Goal: Navigation & Orientation: Go to known website

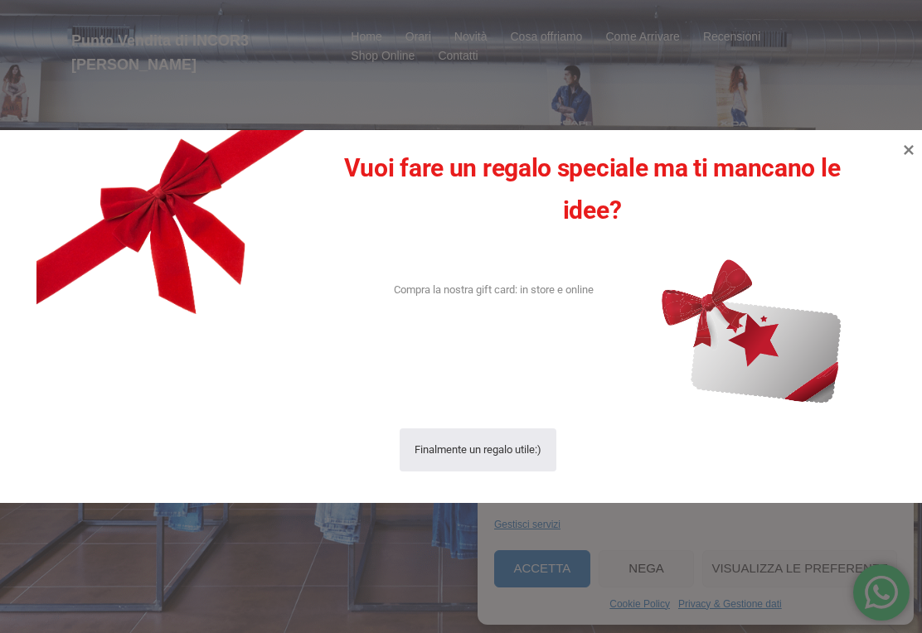
click at [903, 155] on icon at bounding box center [909, 150] width 20 height 20
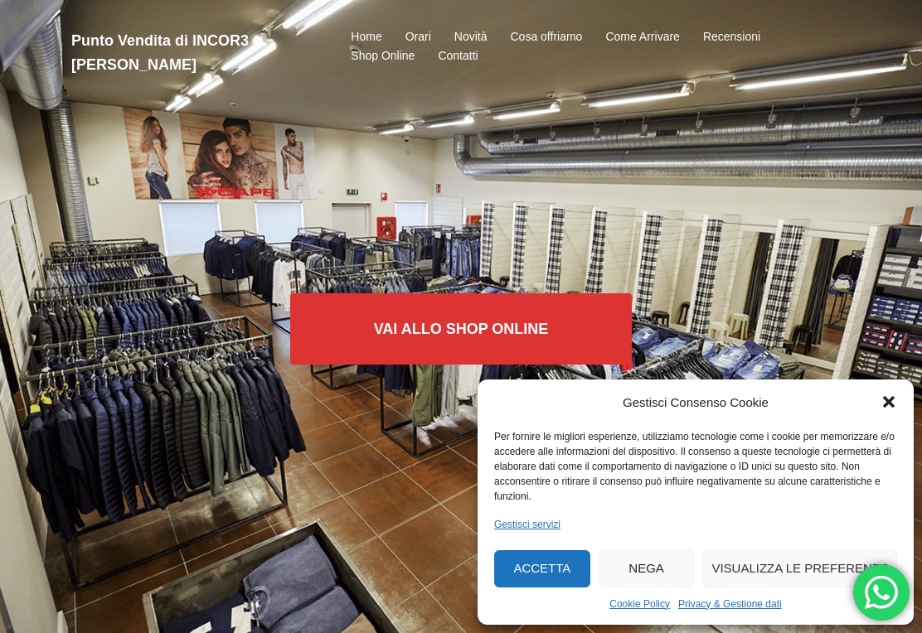
click at [650, 563] on button "Nega" at bounding box center [647, 569] width 96 height 37
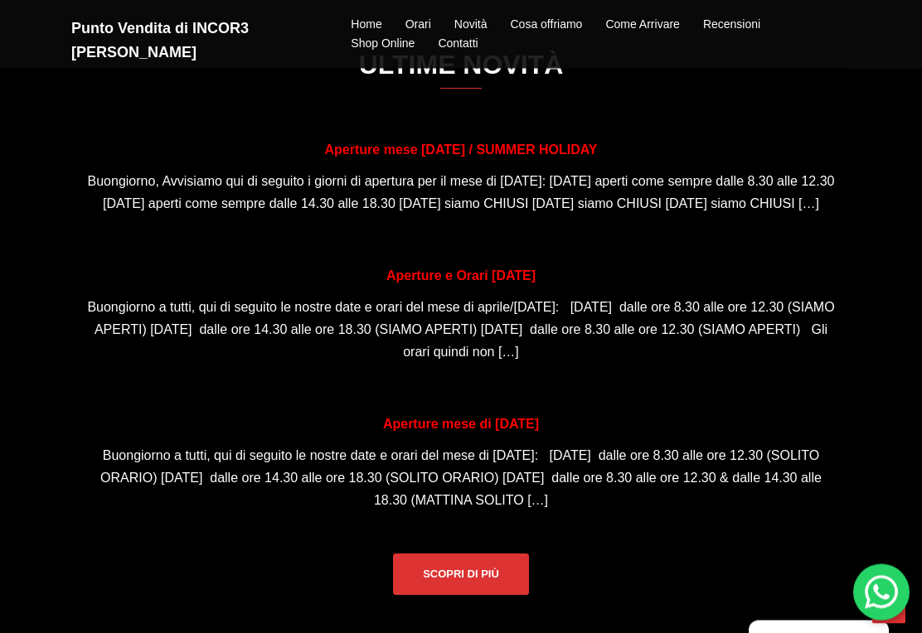
scroll to position [1161, 0]
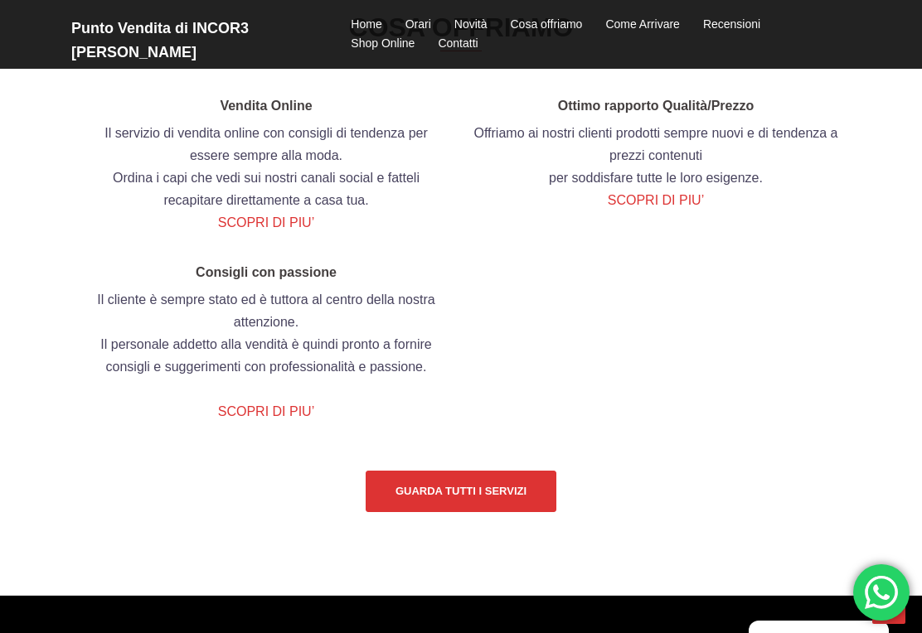
click at [506, 512] on link "Guarda tutti i servizi" at bounding box center [461, 491] width 191 height 41
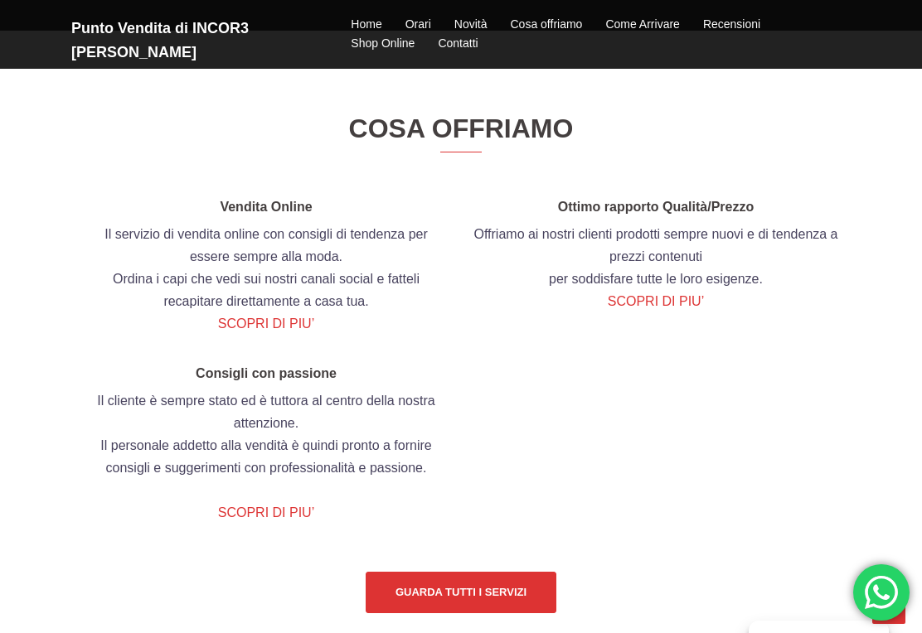
scroll to position [1792, 0]
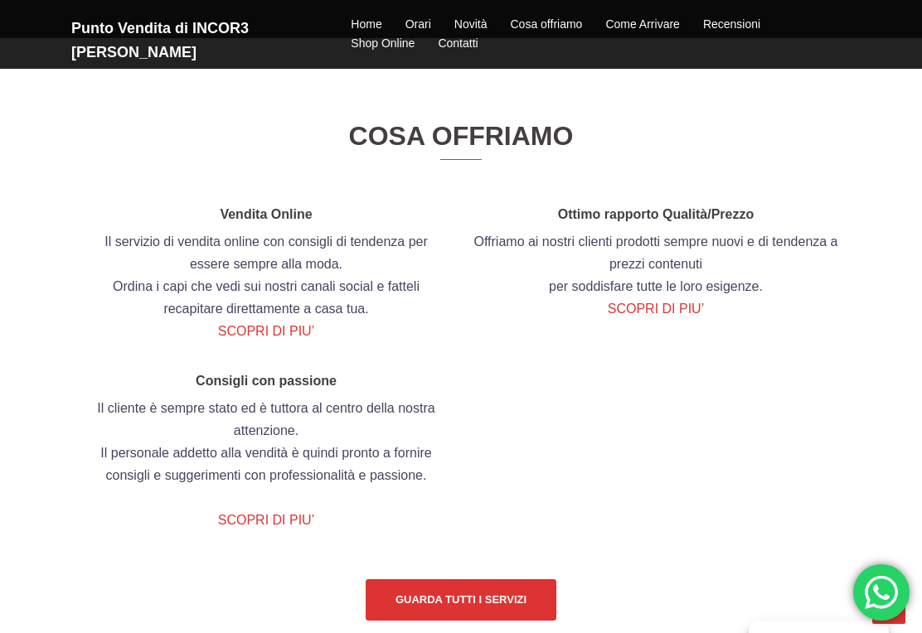
click at [501, 621] on link "Guarda tutti i servizi" at bounding box center [461, 600] width 191 height 41
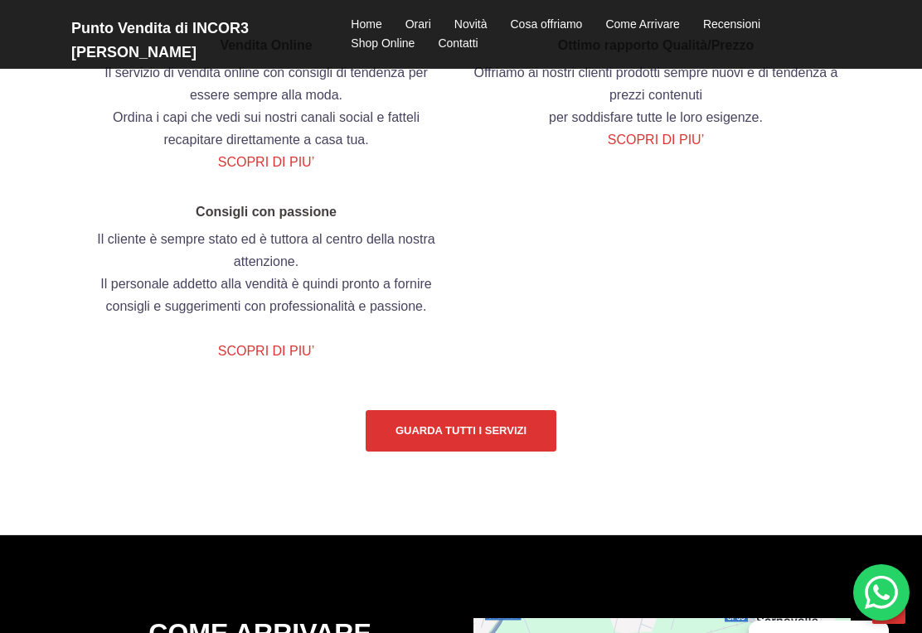
scroll to position [1961, 0]
click at [490, 446] on link "Guarda tutti i servizi" at bounding box center [461, 430] width 191 height 41
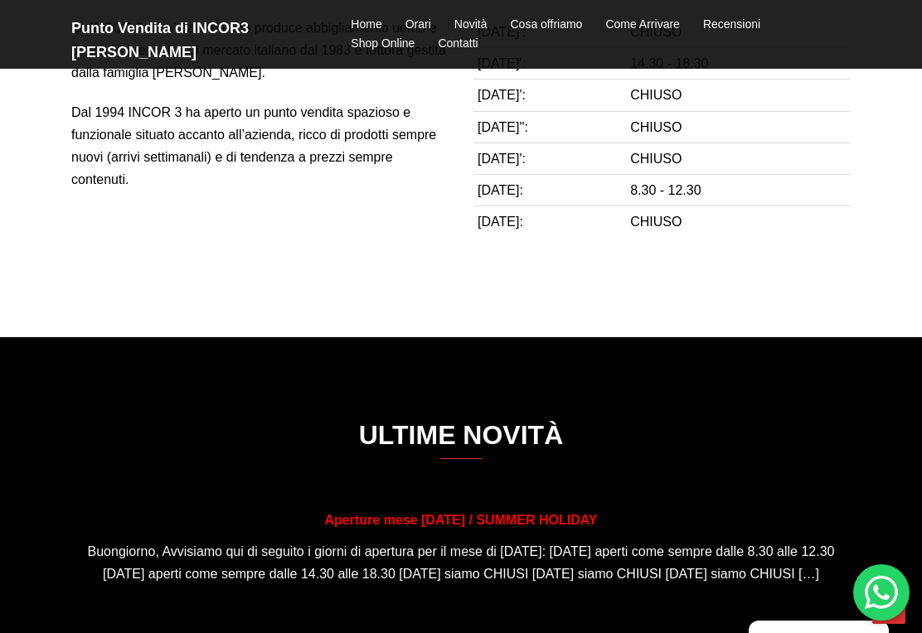
scroll to position [779, 0]
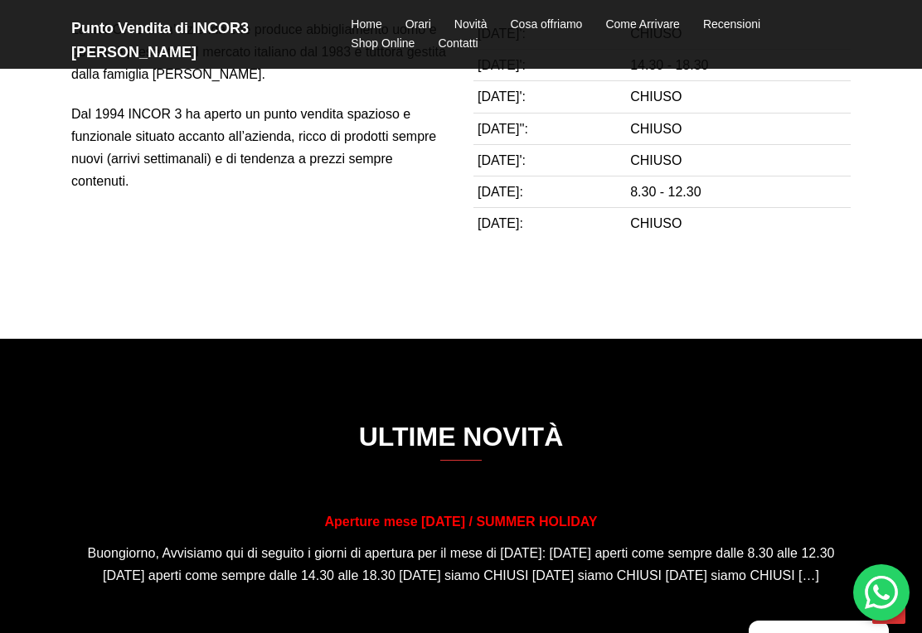
click at [549, 22] on link "Cosa offriamo" at bounding box center [547, 25] width 72 height 20
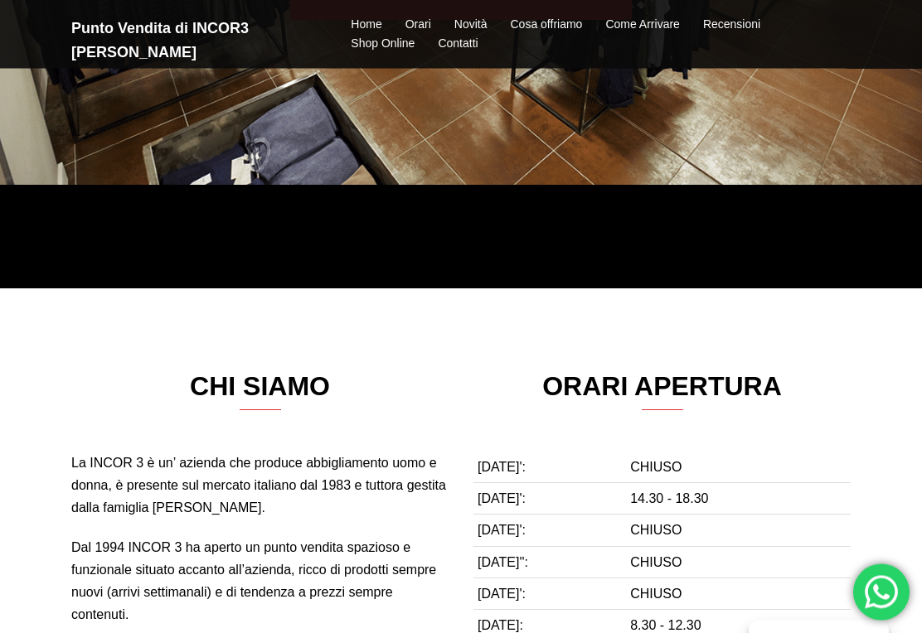
scroll to position [329, 0]
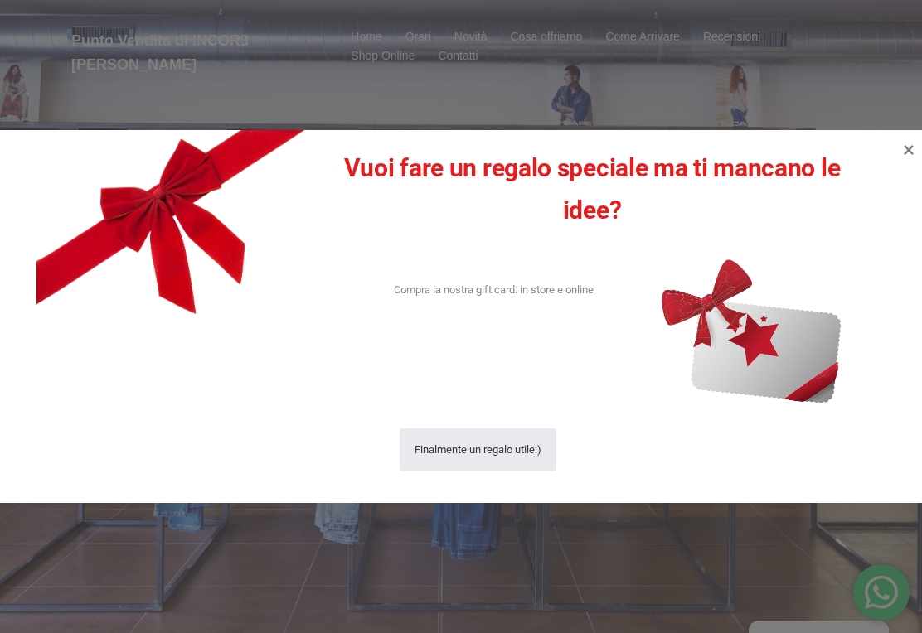
click at [917, 150] on icon at bounding box center [909, 150] width 20 height 20
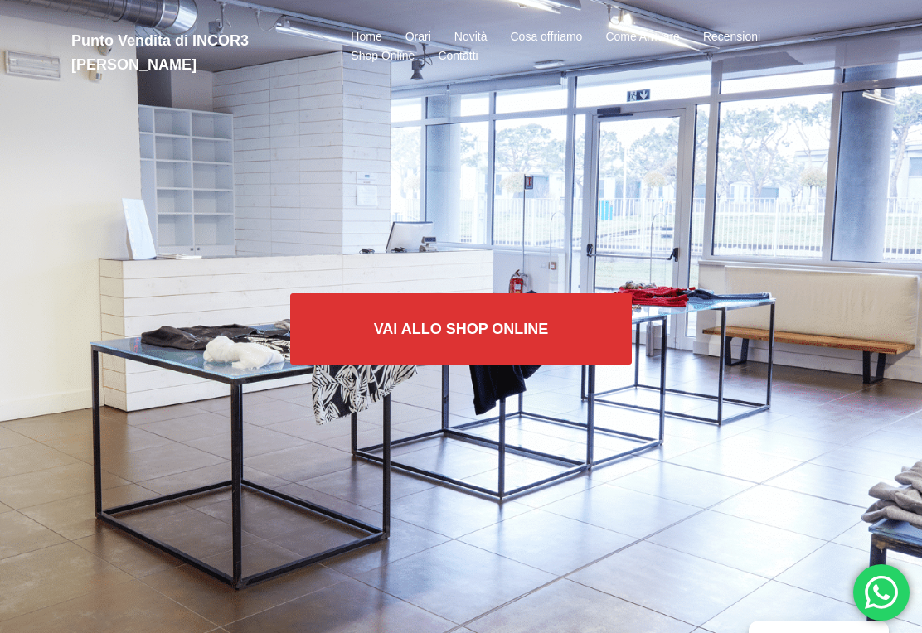
click at [487, 327] on link "Vai allo SHOP ONLINE" at bounding box center [461, 329] width 342 height 71
